Goal: Task Accomplishment & Management: Use online tool/utility

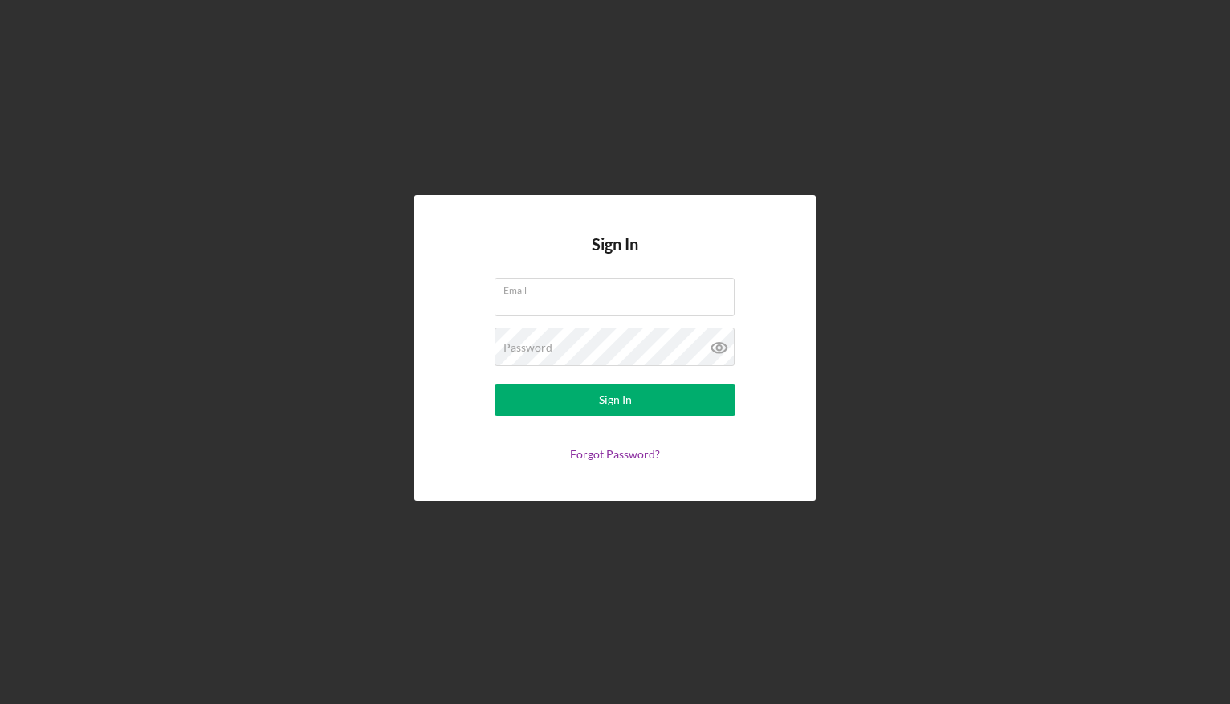
type input "[EMAIL_ADDRESS][DOMAIN_NAME]"
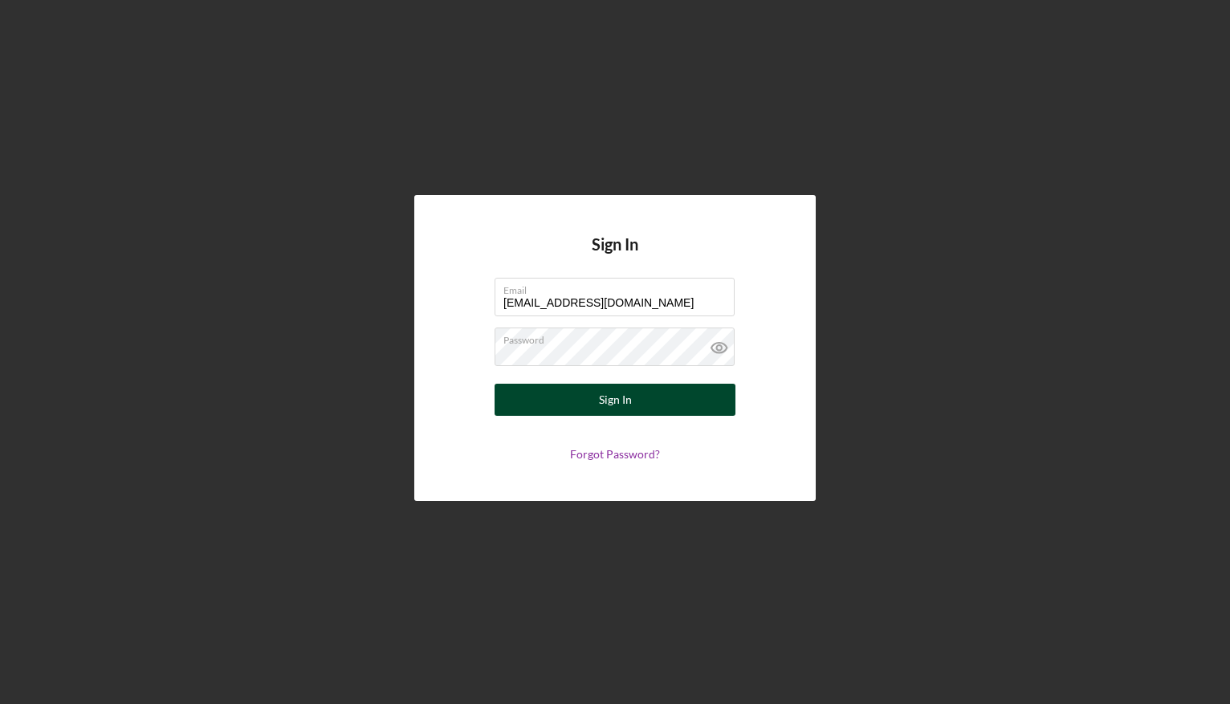
click at [607, 403] on div "Sign In" at bounding box center [615, 400] width 33 height 32
